Goal: Use online tool/utility: Use online tool/utility

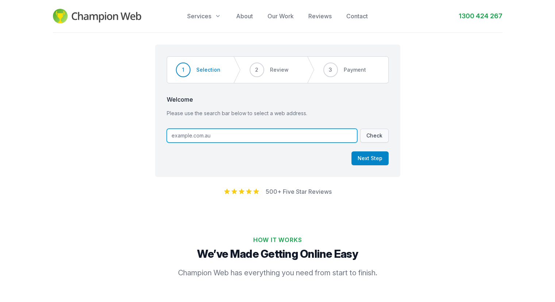
drag, startPoint x: 213, startPoint y: 135, endPoint x: 188, endPoint y: 140, distance: 25.8
click at [188, 140] on input "text" at bounding box center [262, 136] width 191 height 14
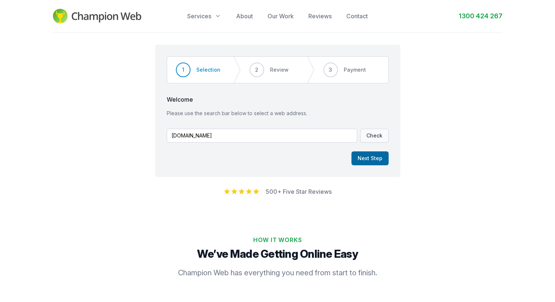
click at [361, 157] on button "Next Step" at bounding box center [370, 158] width 37 height 14
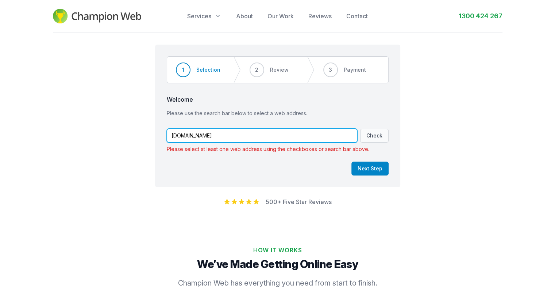
click at [230, 135] on input "[DOMAIN_NAME]" at bounding box center [262, 136] width 191 height 14
type input "[DOMAIN_NAME]"
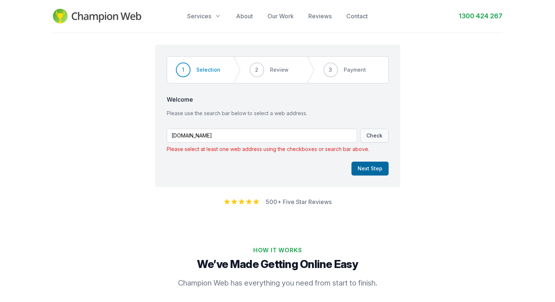
click at [366, 168] on button "Next Step" at bounding box center [370, 168] width 37 height 14
click at [374, 135] on button "Check" at bounding box center [374, 136] width 28 height 14
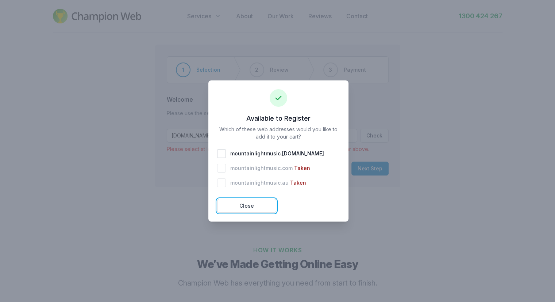
click at [248, 204] on button "Close" at bounding box center [246, 206] width 59 height 14
